Goal: Check status

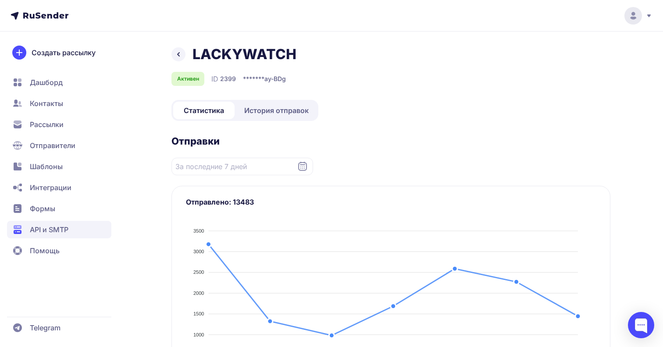
click at [269, 116] on link "История отправок" at bounding box center [276, 111] width 80 height 18
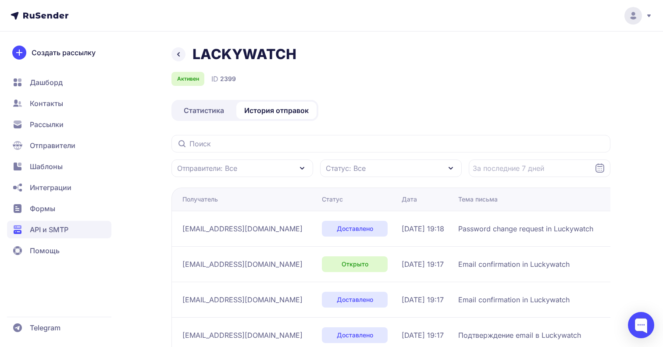
click at [178, 53] on icon at bounding box center [178, 55] width 2 height 4
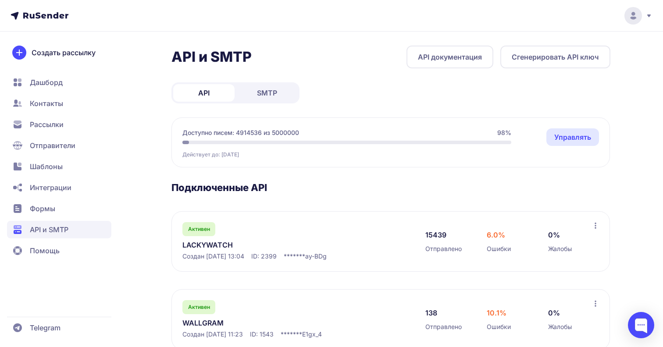
click at [220, 246] on link "LACKYWATCH" at bounding box center [272, 245] width 180 height 11
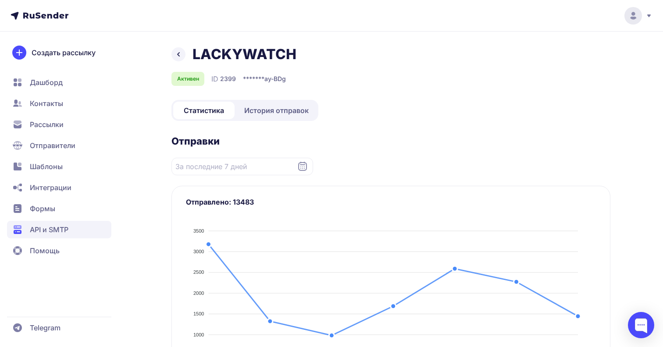
click at [270, 111] on span "История отправок" at bounding box center [276, 110] width 64 height 11
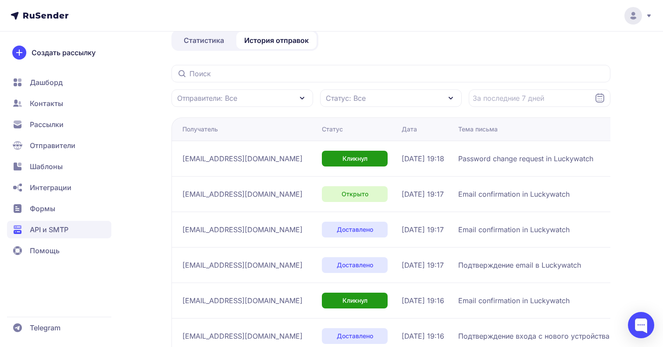
scroll to position [76, 0]
